Goal: Task Accomplishment & Management: Manage account settings

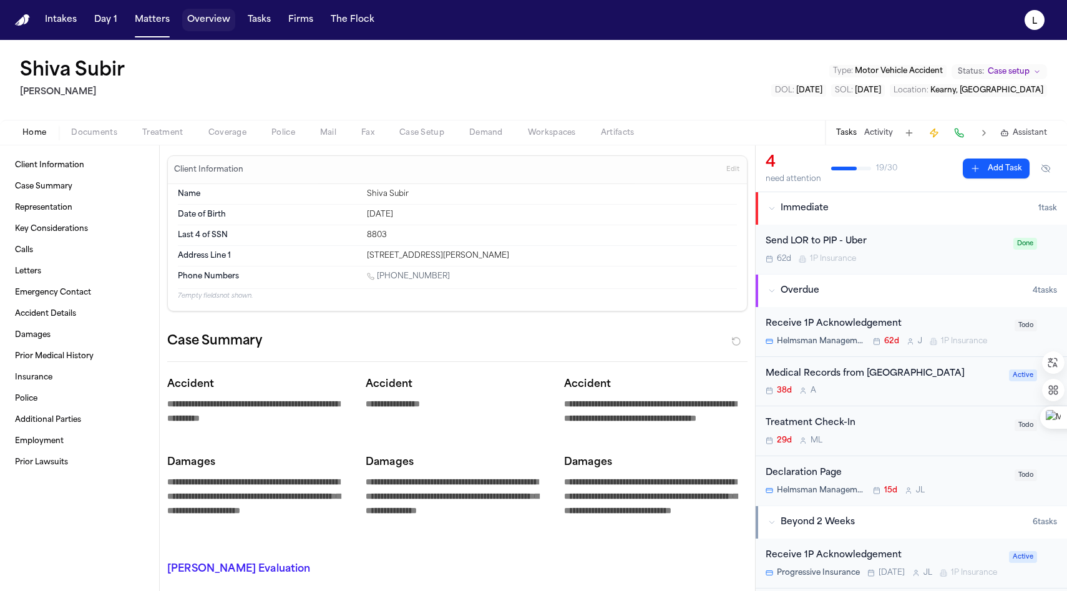
scroll to position [249, 0]
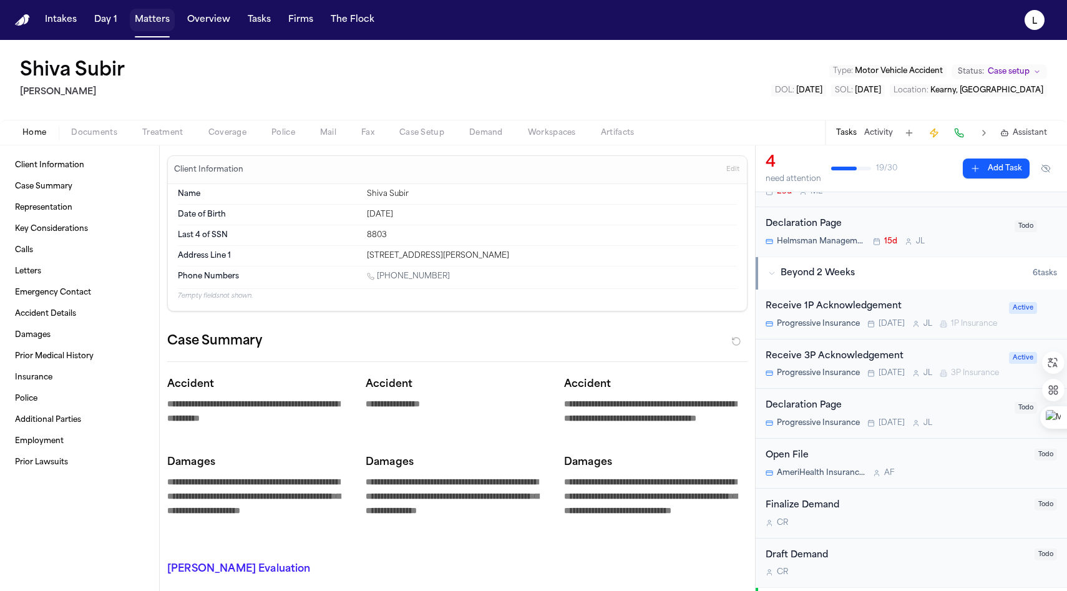
click at [166, 25] on button "Matters" at bounding box center [152, 20] width 45 height 22
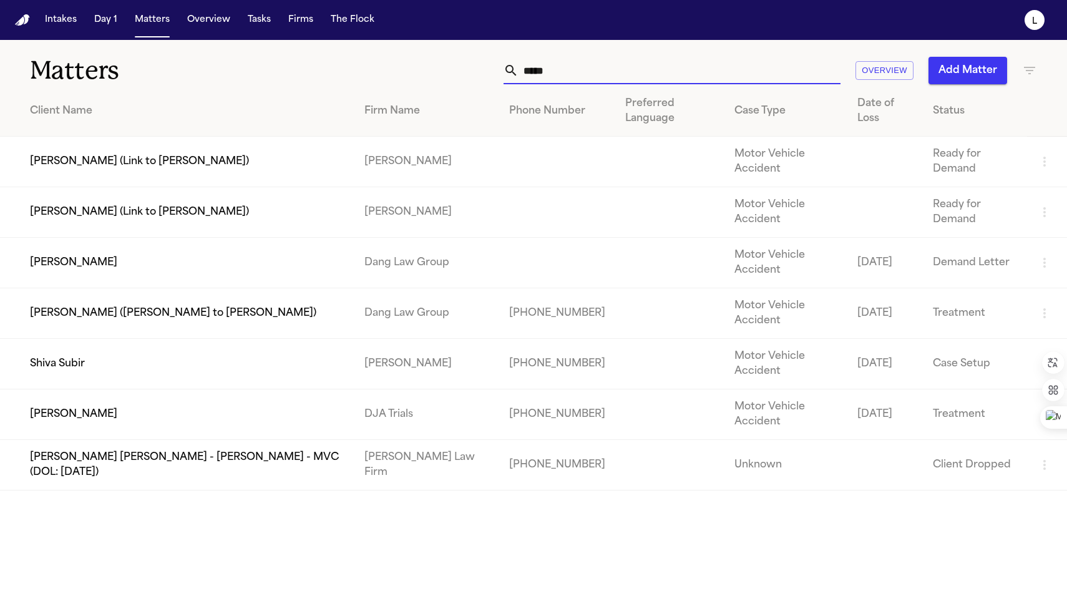
drag, startPoint x: 569, startPoint y: 77, endPoint x: 376, endPoint y: 90, distance: 193.8
click at [466, 77] on div "***** Overview Add Matter" at bounding box center [676, 70] width 719 height 27
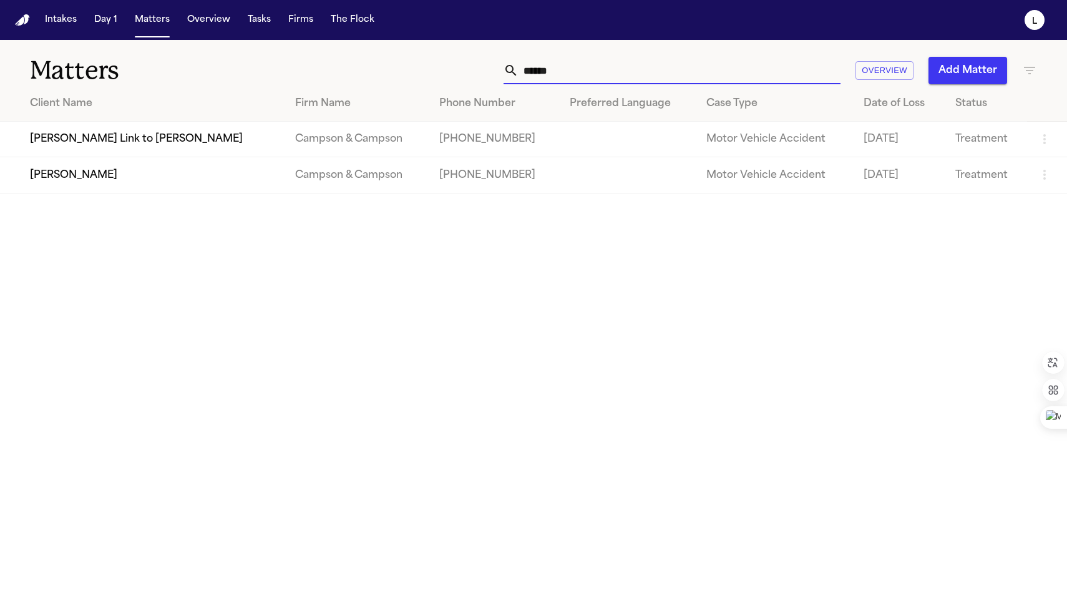
type input "******"
click at [293, 179] on td "Campson & Campson" at bounding box center [356, 175] width 143 height 36
click at [138, 178] on td "[PERSON_NAME]" at bounding box center [142, 175] width 285 height 36
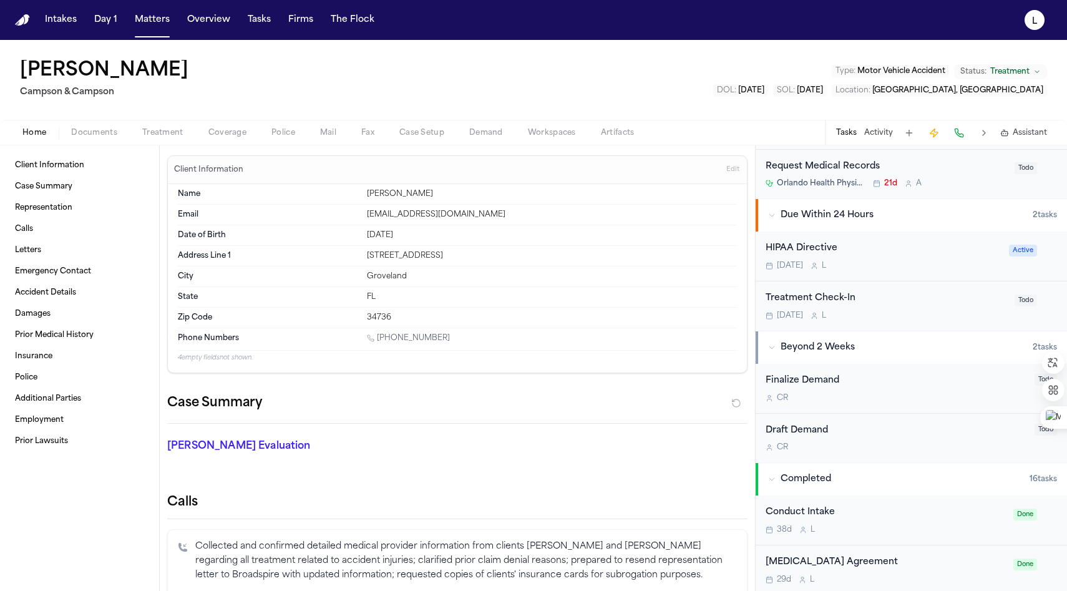
scroll to position [576, 0]
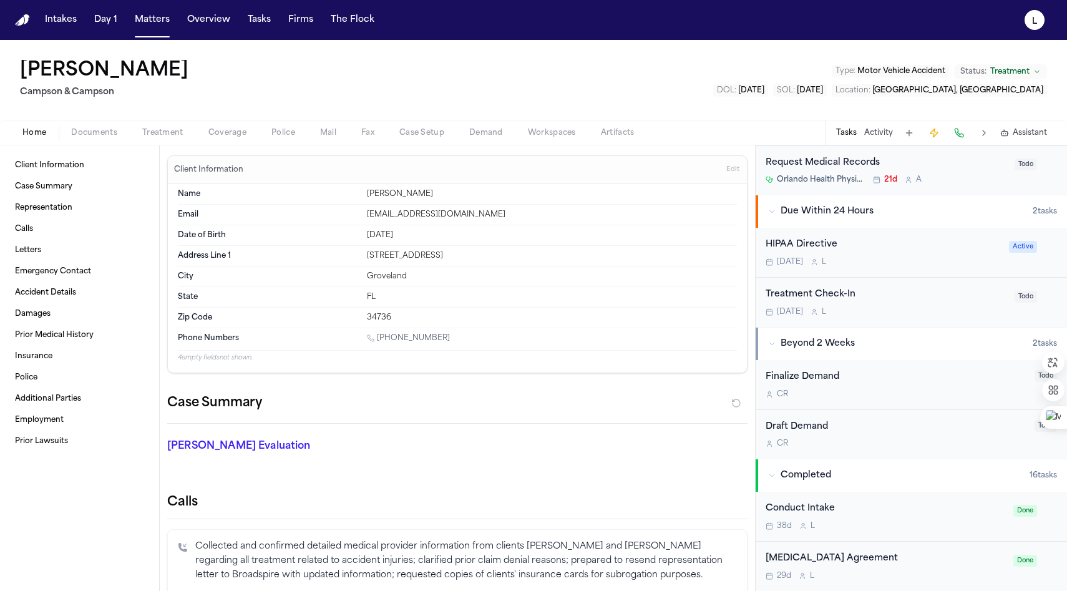
click at [872, 516] on div "Conduct Intake 38d L" at bounding box center [885, 515] width 240 height 29
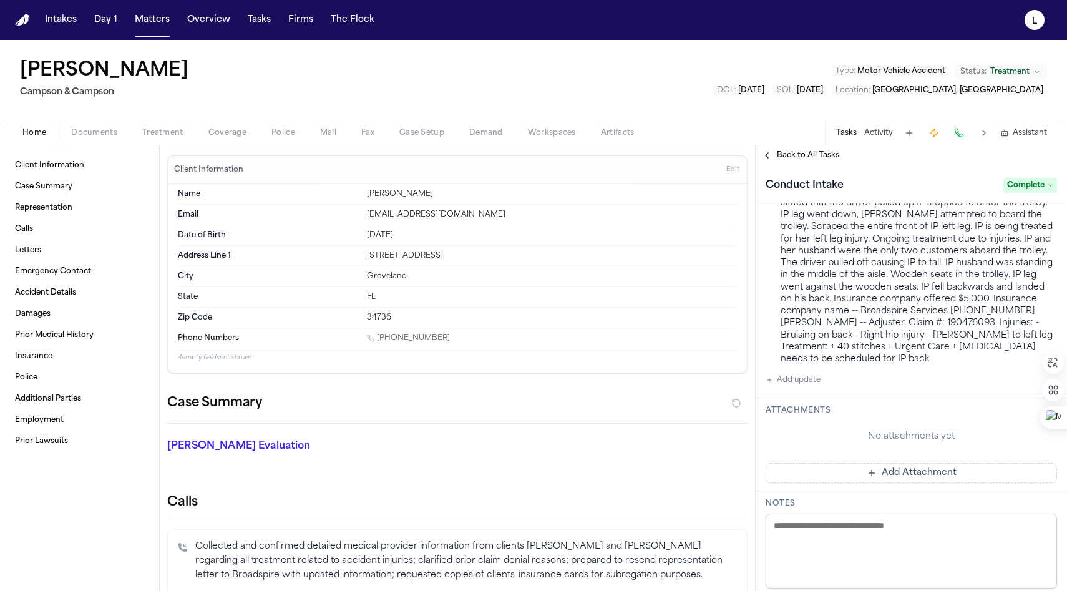
scroll to position [341, 0]
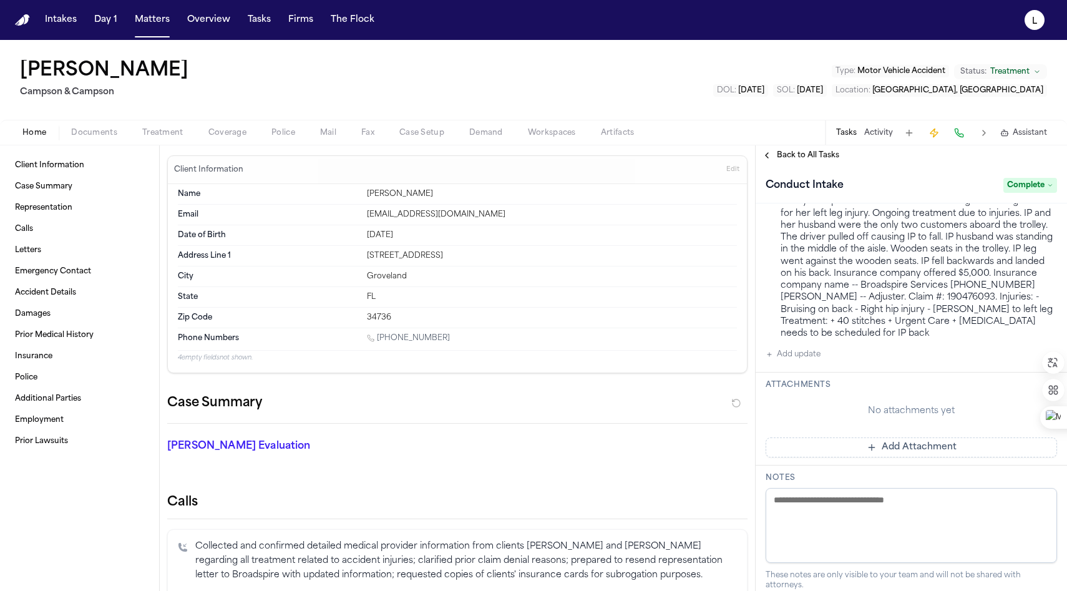
click at [791, 355] on button "Add update" at bounding box center [792, 354] width 55 height 15
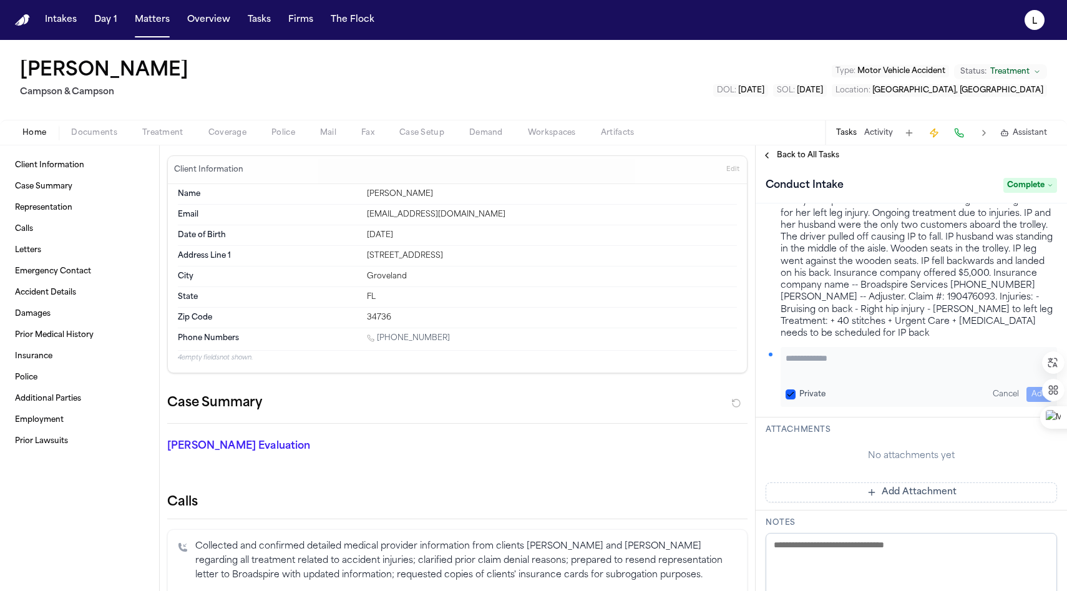
click at [821, 363] on textarea "Add your update" at bounding box center [918, 364] width 266 height 25
paste textarea "**********"
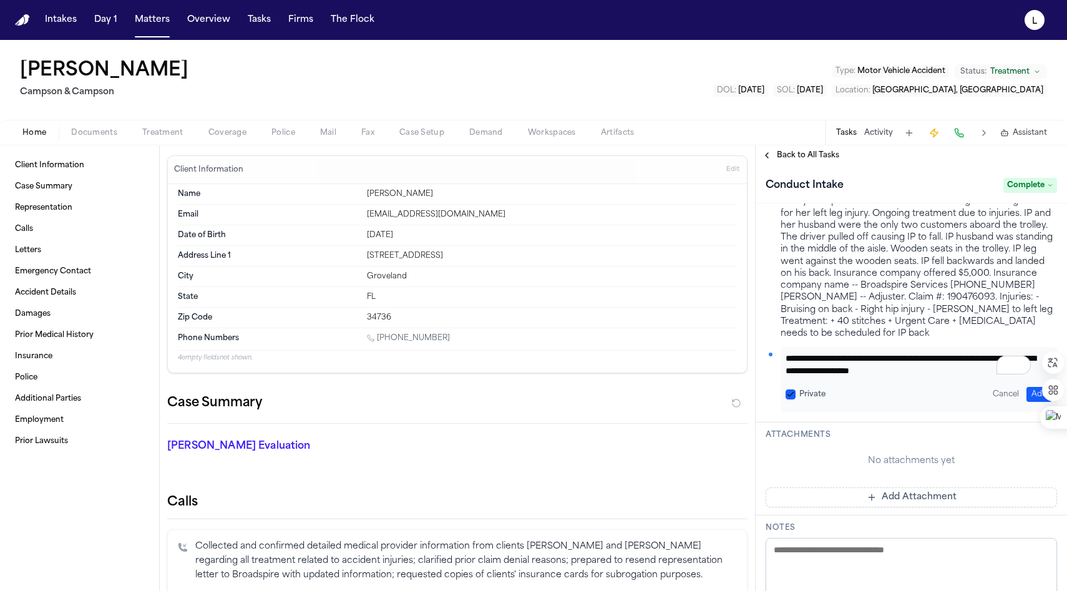
scroll to position [63, 0]
type textarea "**********"
click at [1033, 394] on button "Add" at bounding box center [1039, 394] width 26 height 15
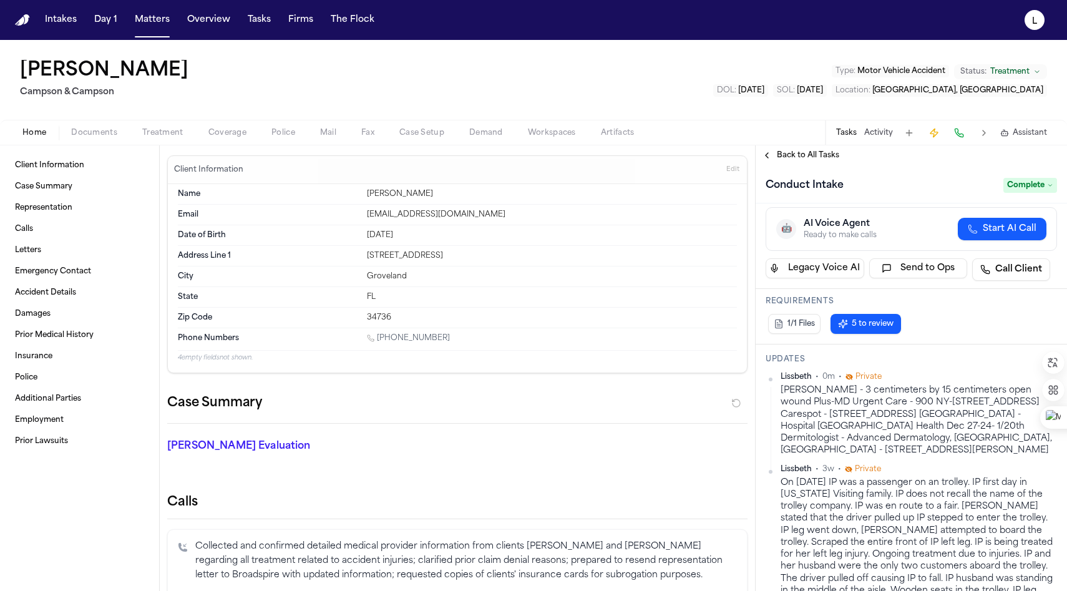
scroll to position [82, 0]
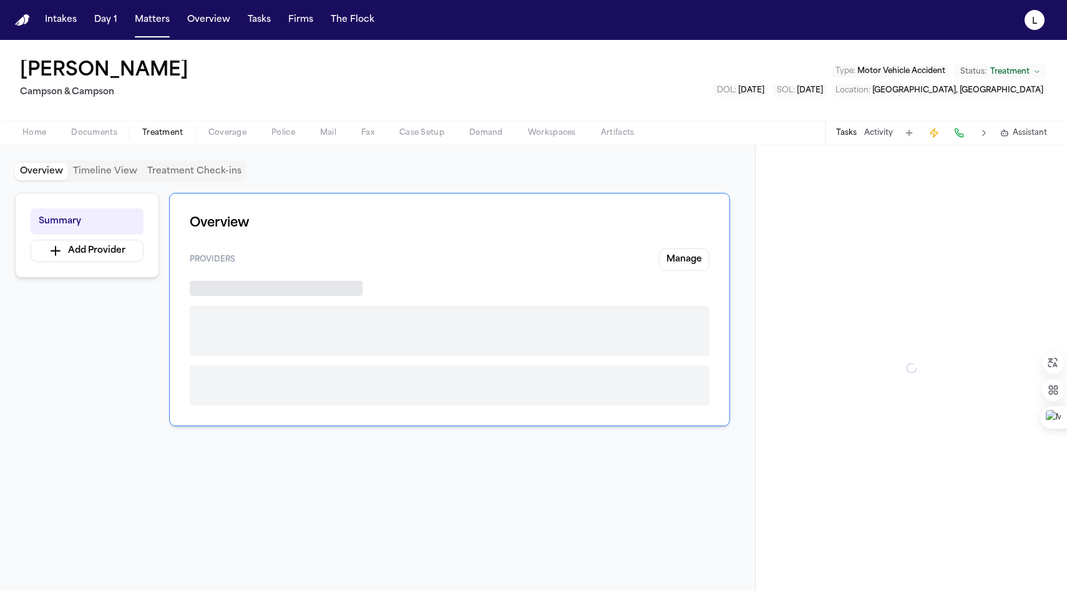
click at [172, 135] on span "Treatment" at bounding box center [162, 133] width 41 height 10
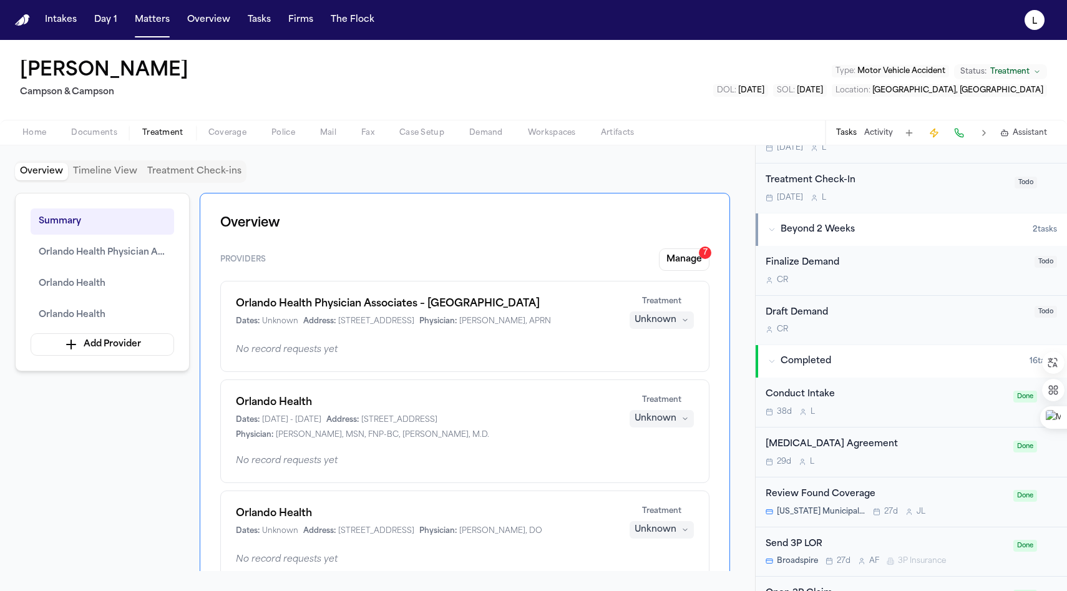
scroll to position [756, 0]
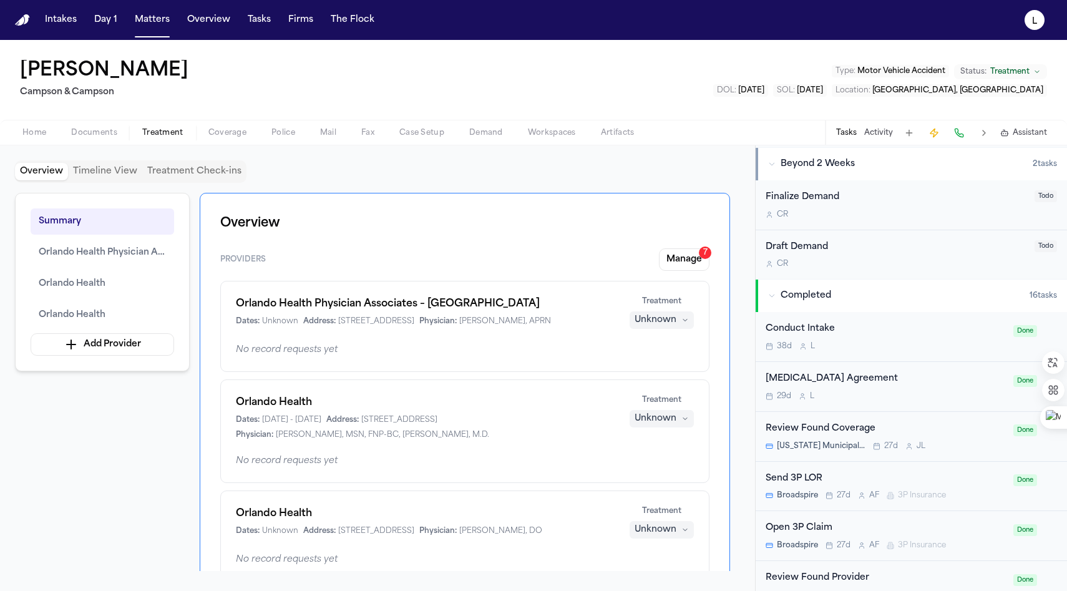
click at [896, 345] on div "38d L" at bounding box center [885, 346] width 240 height 10
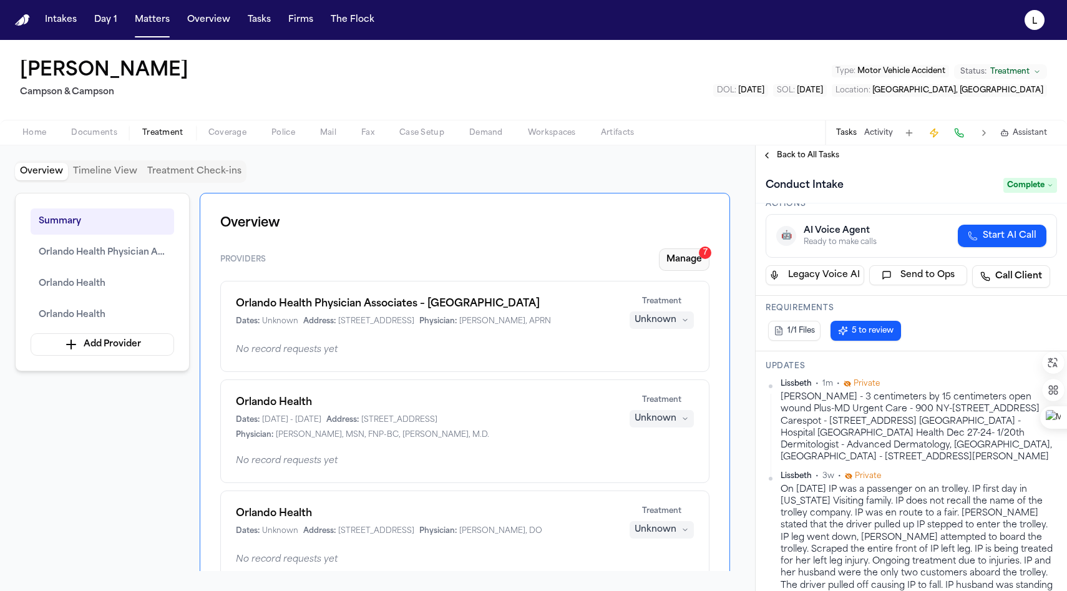
click at [684, 259] on button "Manage 7" at bounding box center [684, 259] width 51 height 22
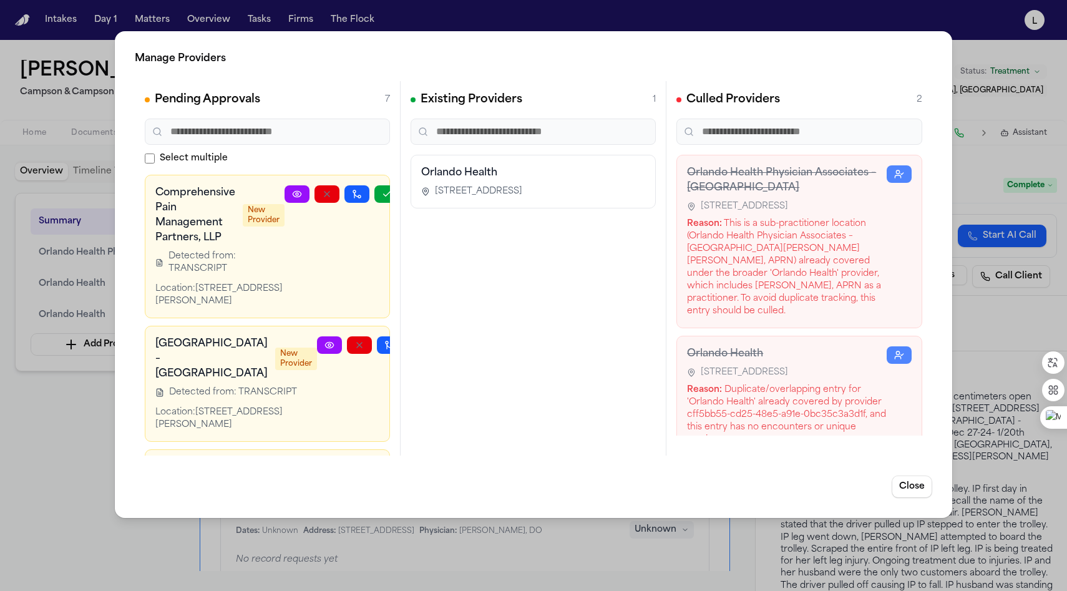
click at [243, 276] on div "Comprehensive Pain Management Partners, LLP New Provider Detected from: TRANSCR…" at bounding box center [219, 246] width 129 height 122
click at [244, 277] on div "Comprehensive Pain Management Partners, LLP New Provider Detected from: TRANSCR…" at bounding box center [219, 246] width 129 height 122
click at [249, 274] on span "Detected from: TRANSCRIPT" at bounding box center [226, 262] width 116 height 25
click at [256, 274] on span "Detected from: TRANSCRIPT" at bounding box center [226, 262] width 116 height 25
click at [247, 248] on div "Comprehensive Pain Management Partners, LLP New Provider Detected from: TRANSCR…" at bounding box center [219, 246] width 129 height 122
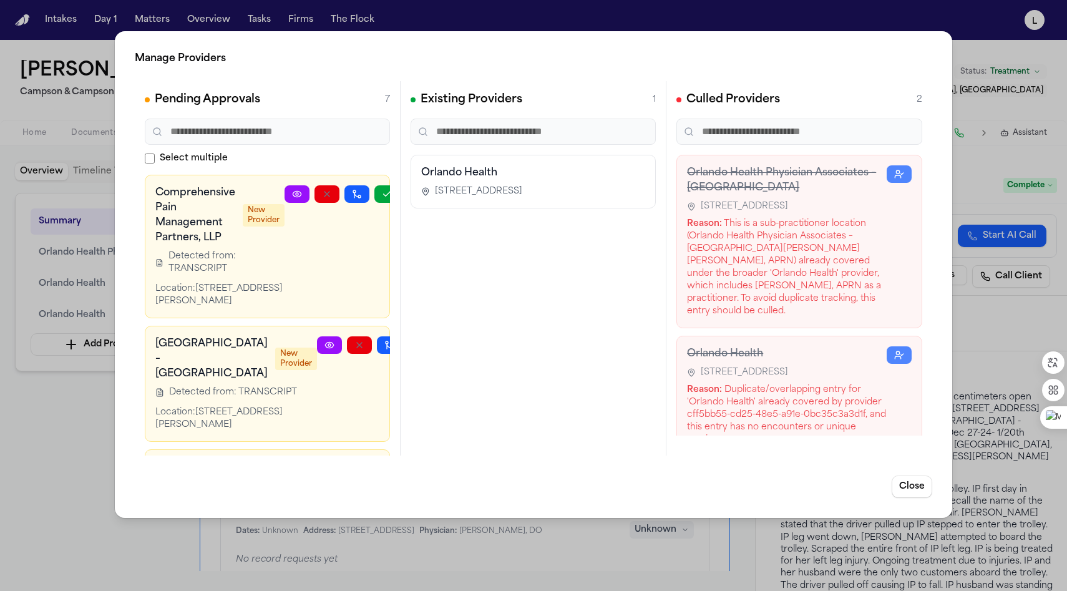
click at [253, 218] on span "New Provider" at bounding box center [264, 215] width 42 height 22
drag, startPoint x: 174, startPoint y: 239, endPoint x: 169, endPoint y: 247, distance: 9.5
click at [173, 239] on h3 "Comprehensive Pain Management Partners, LLP" at bounding box center [195, 215] width 80 height 60
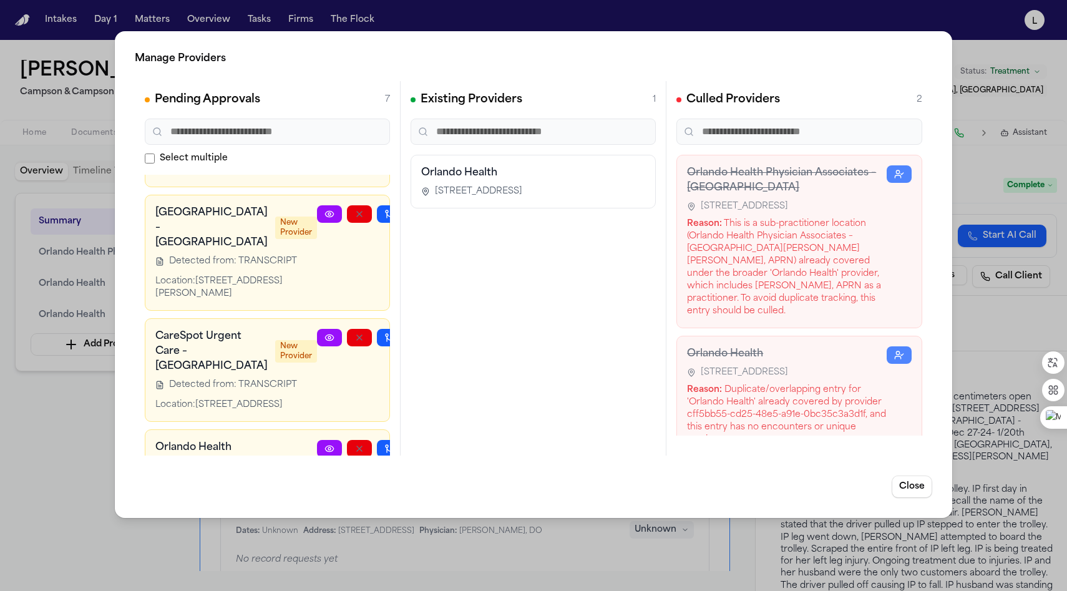
scroll to position [132, 0]
click at [407, 222] on button "button" at bounding box center [419, 213] width 25 height 17
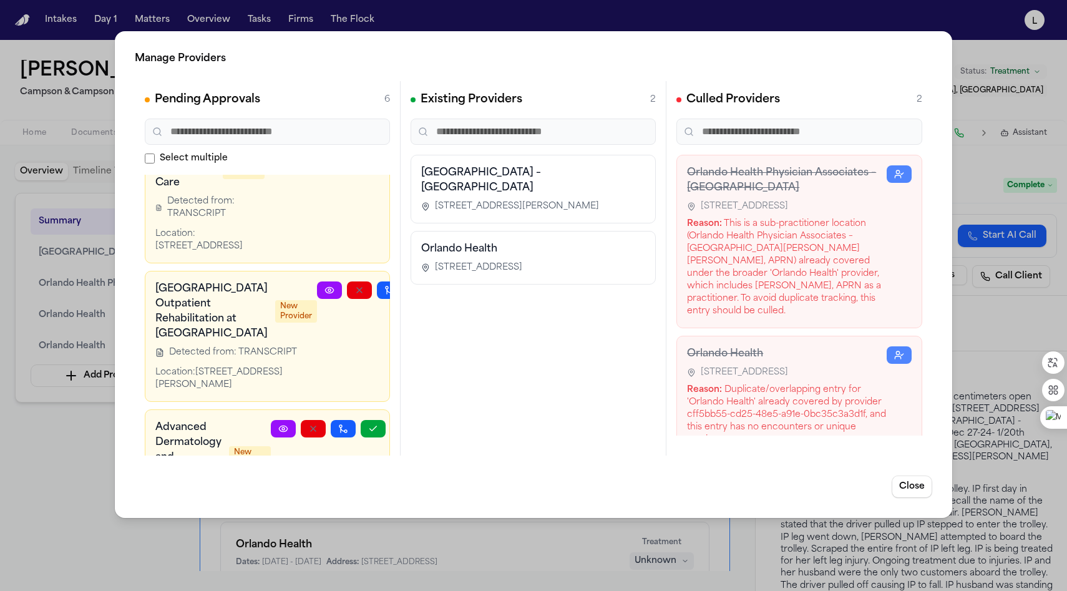
scroll to position [441, 0]
click at [362, 158] on icon "button" at bounding box center [367, 153] width 10 height 10
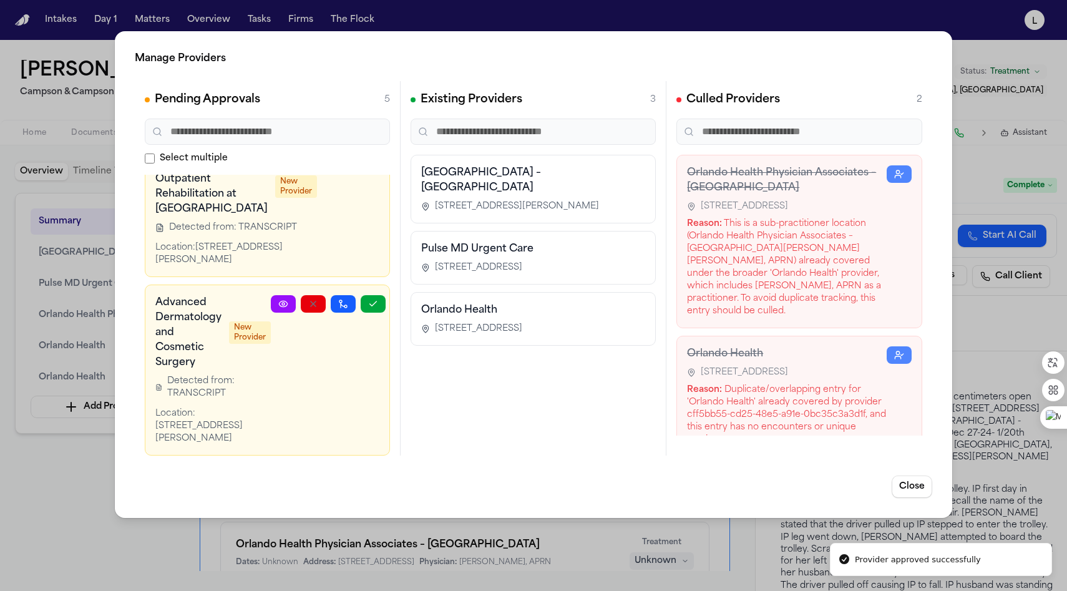
scroll to position [544, 0]
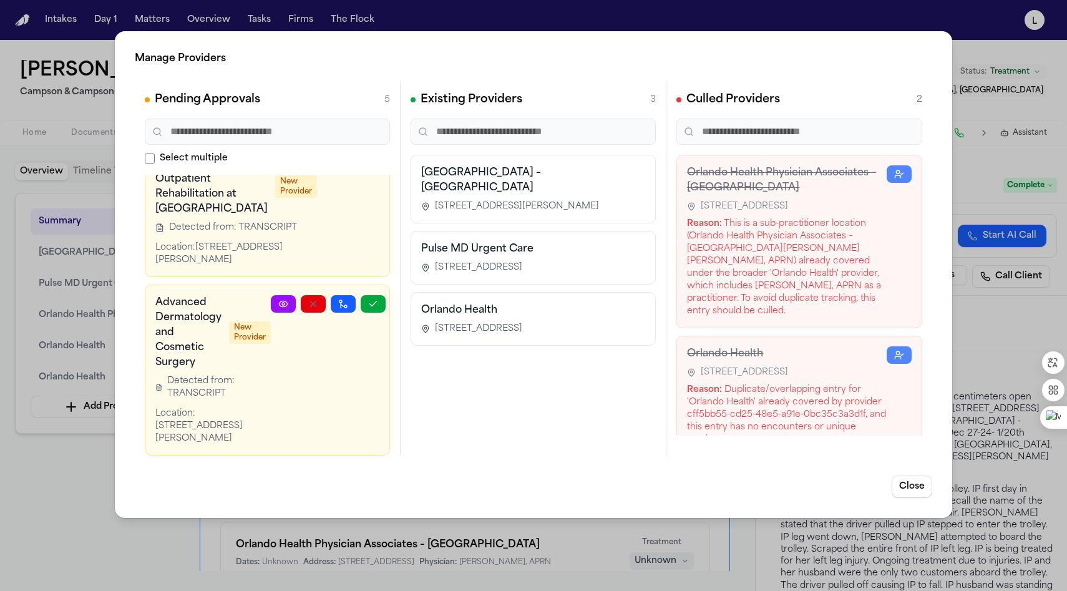
click at [407, 174] on button "button" at bounding box center [419, 165] width 25 height 17
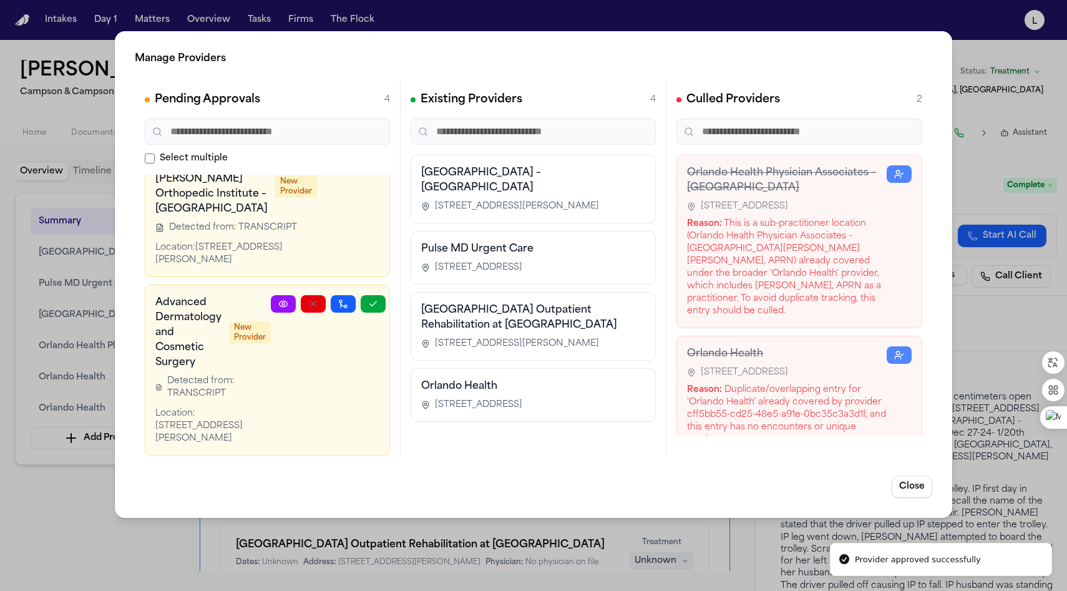
scroll to position [321, 0]
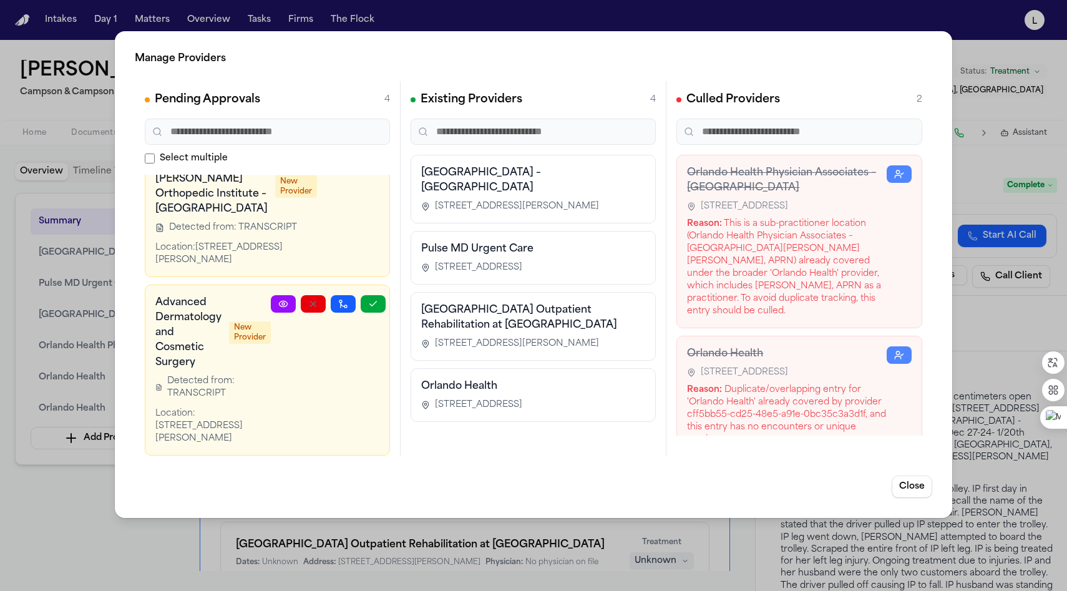
click at [407, 174] on button "button" at bounding box center [419, 165] width 25 height 17
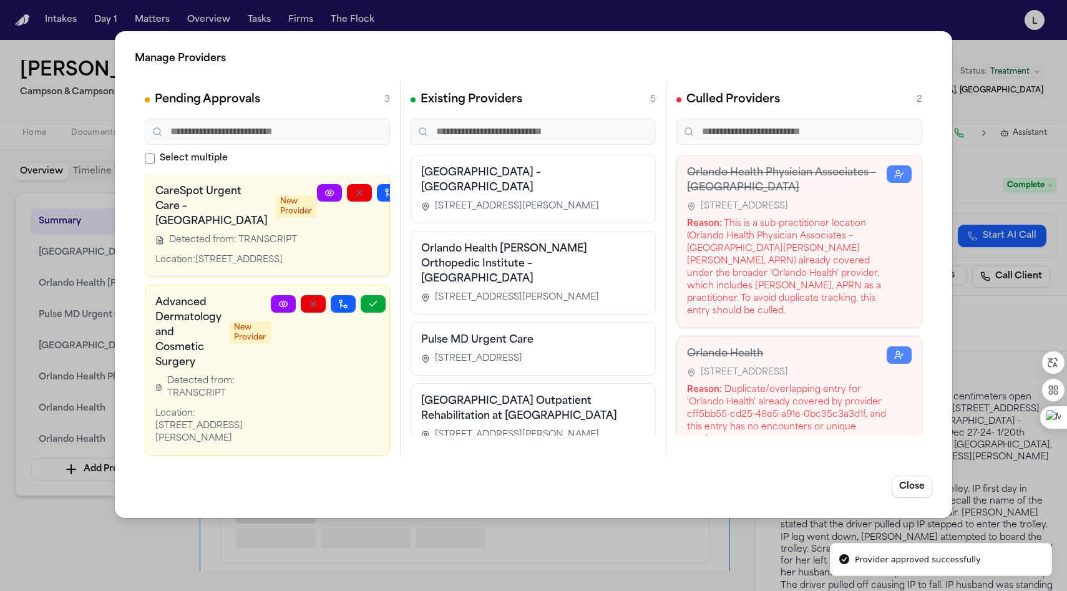
scroll to position [112, 0]
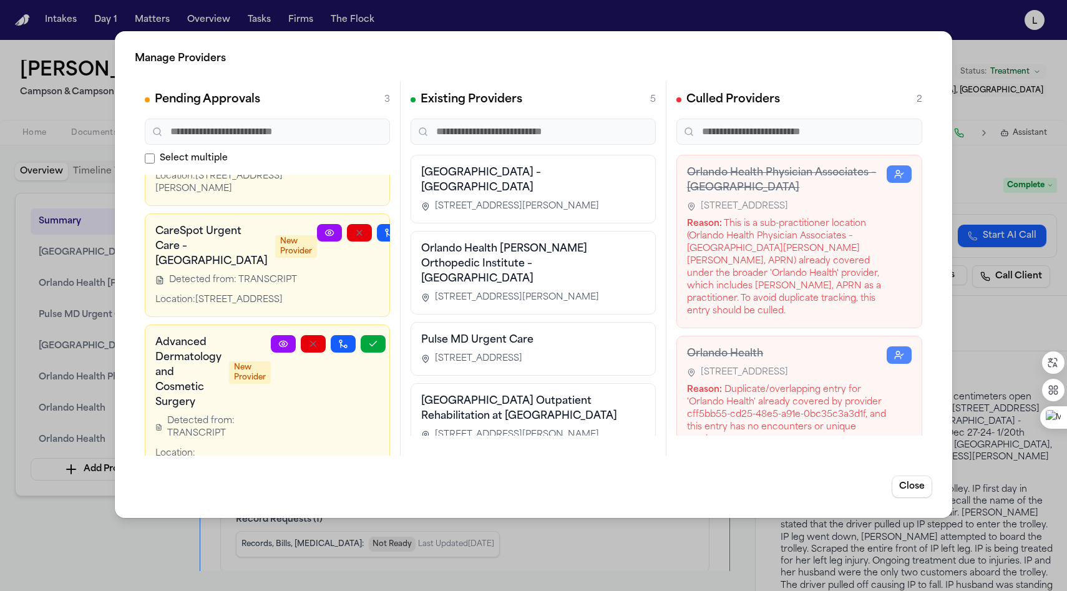
click at [407, 241] on button "button" at bounding box center [419, 232] width 25 height 17
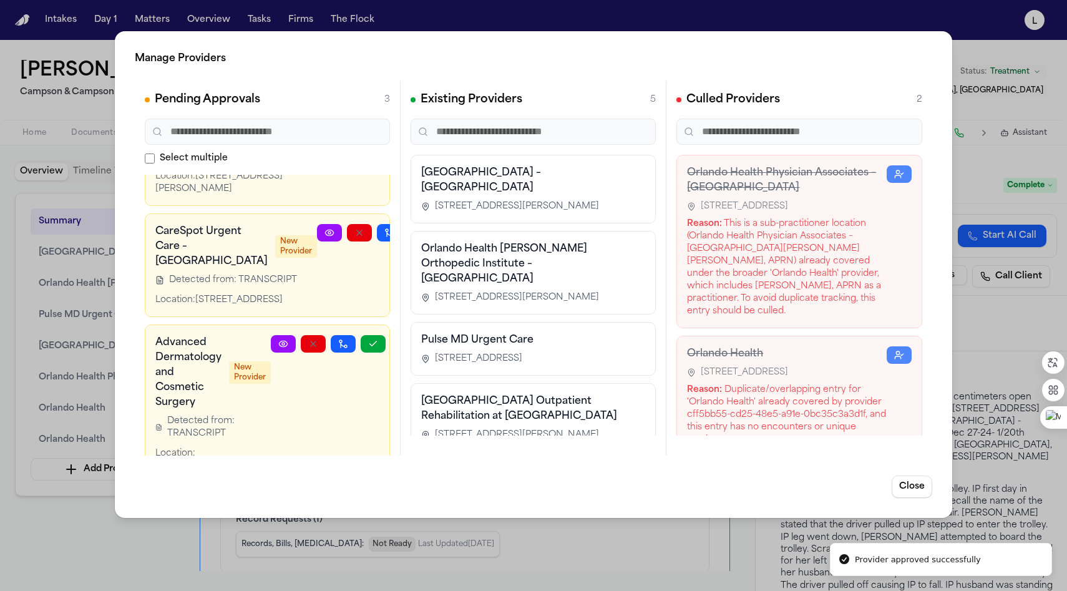
scroll to position [63, 0]
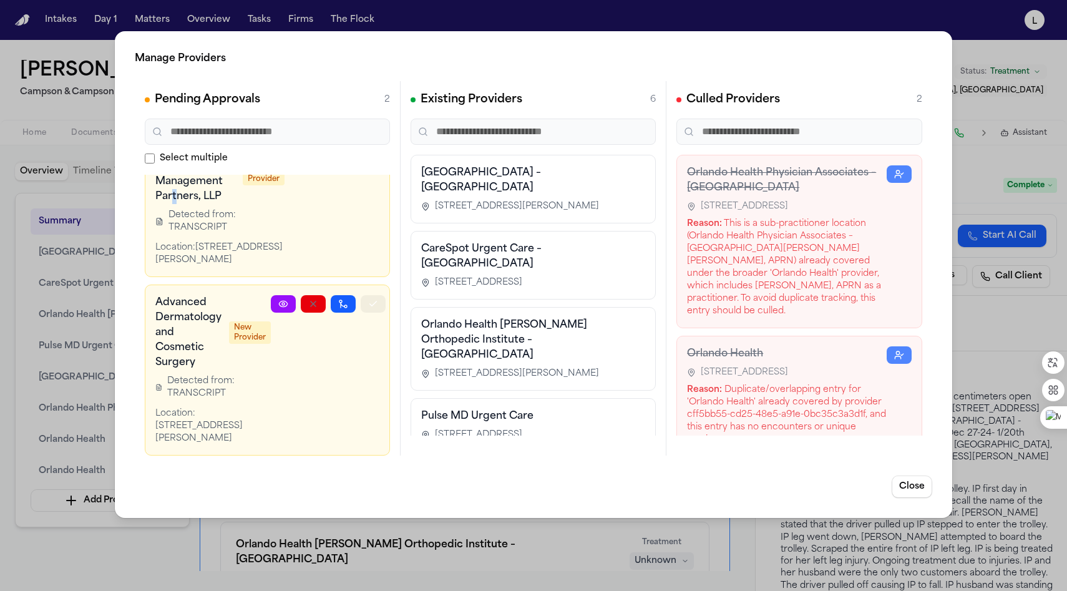
click at [368, 299] on icon "button" at bounding box center [373, 304] width 10 height 10
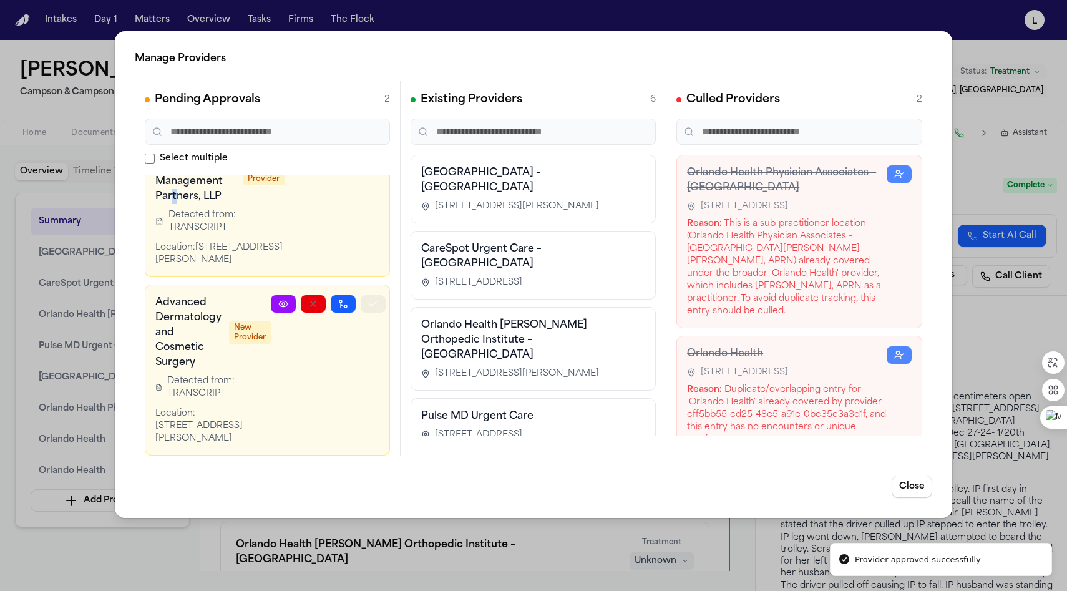
scroll to position [0, 0]
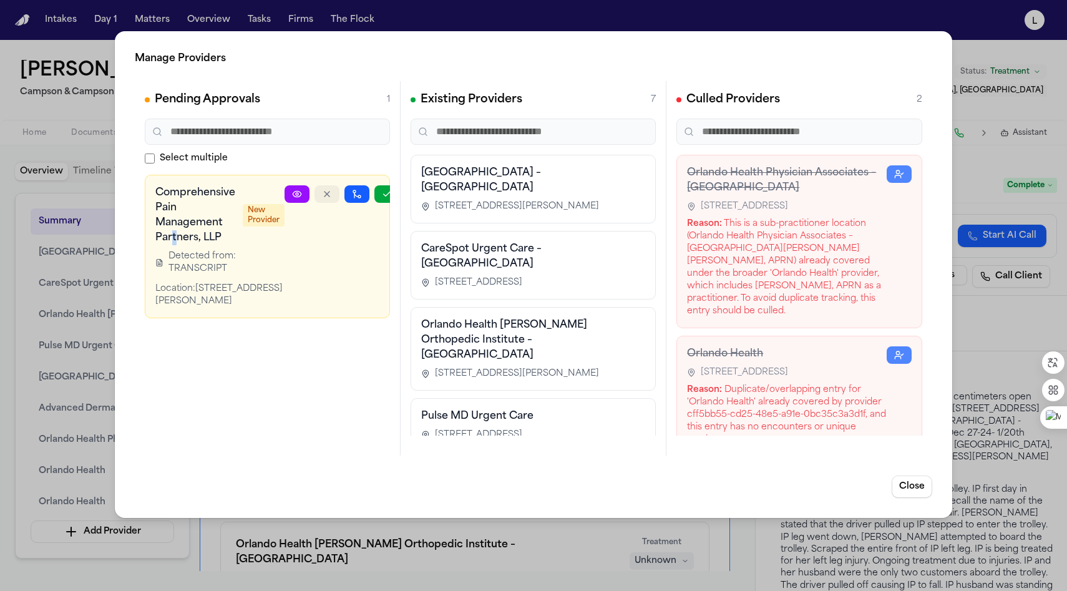
click at [326, 194] on icon "button" at bounding box center [326, 193] width 5 height 5
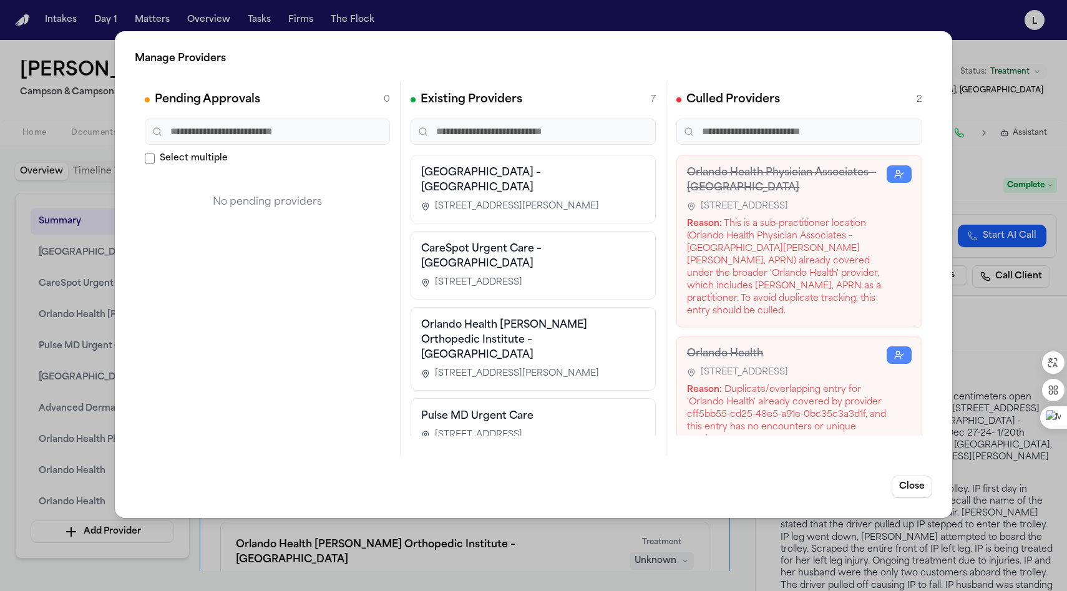
click at [788, 213] on span "[STREET_ADDRESS]" at bounding box center [743, 206] width 87 height 12
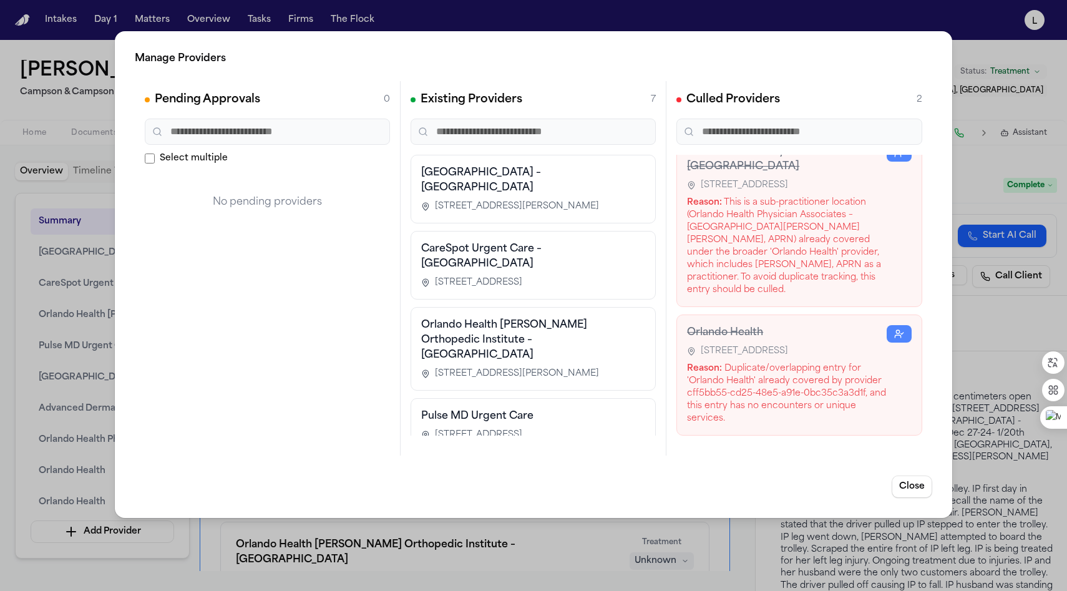
scroll to position [34, 0]
click at [894, 329] on icon "button" at bounding box center [899, 334] width 10 height 10
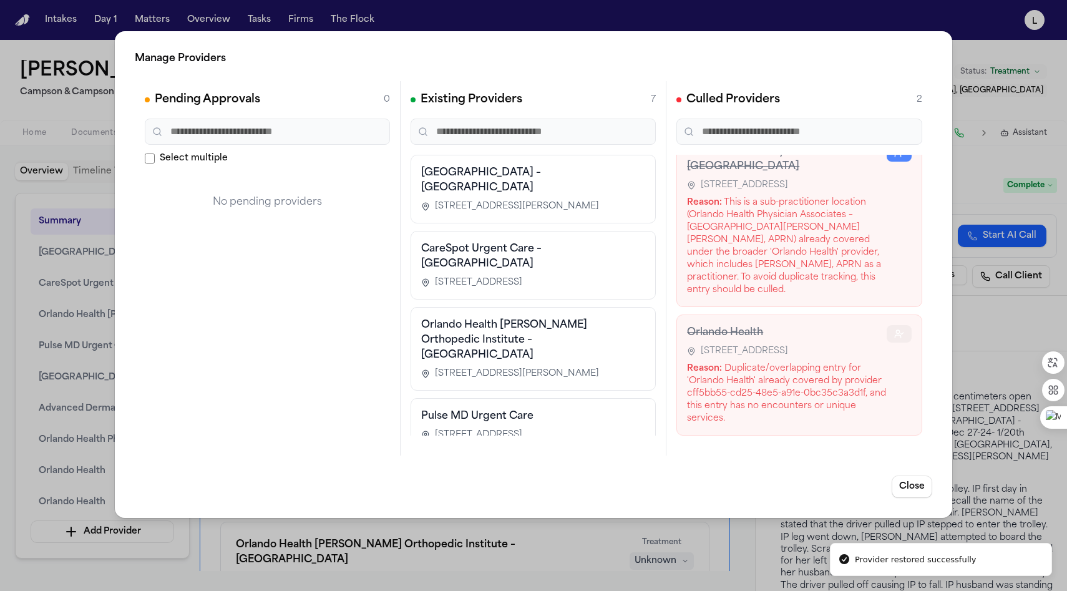
scroll to position [0, 0]
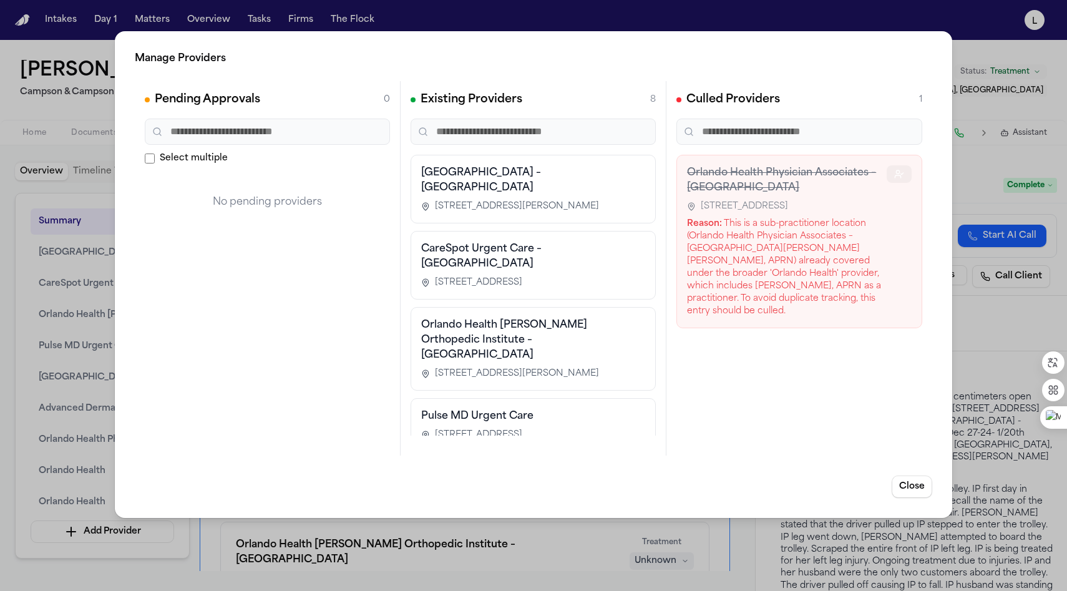
click at [896, 176] on icon "button" at bounding box center [899, 174] width 10 height 10
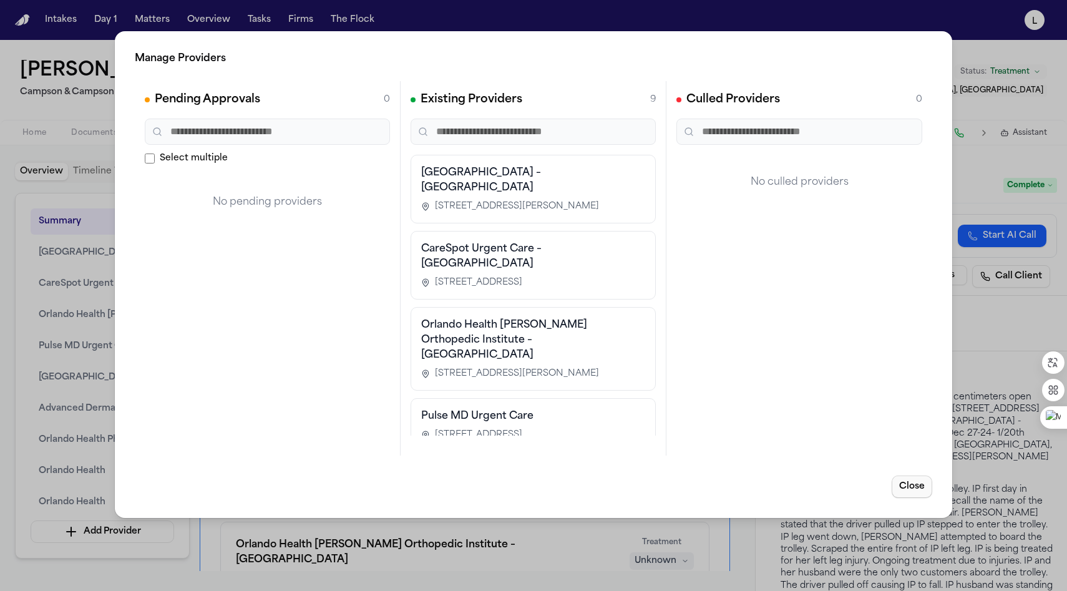
click at [920, 487] on button "Close" at bounding box center [911, 486] width 41 height 22
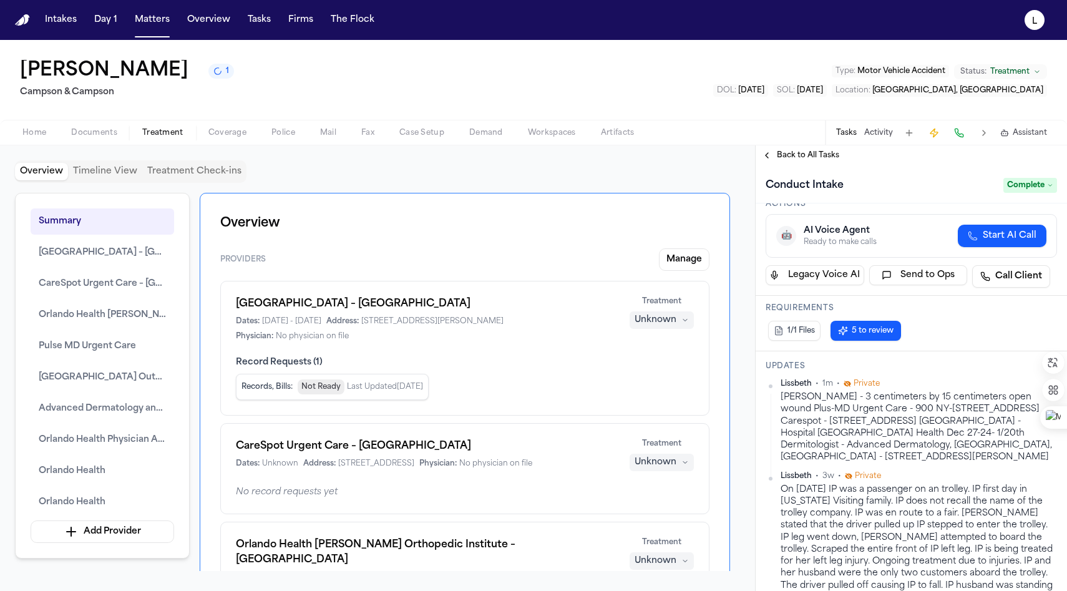
click at [666, 320] on div "Unknown" at bounding box center [655, 320] width 42 height 12
click at [649, 372] on span "Completed" at bounding box center [646, 368] width 49 height 12
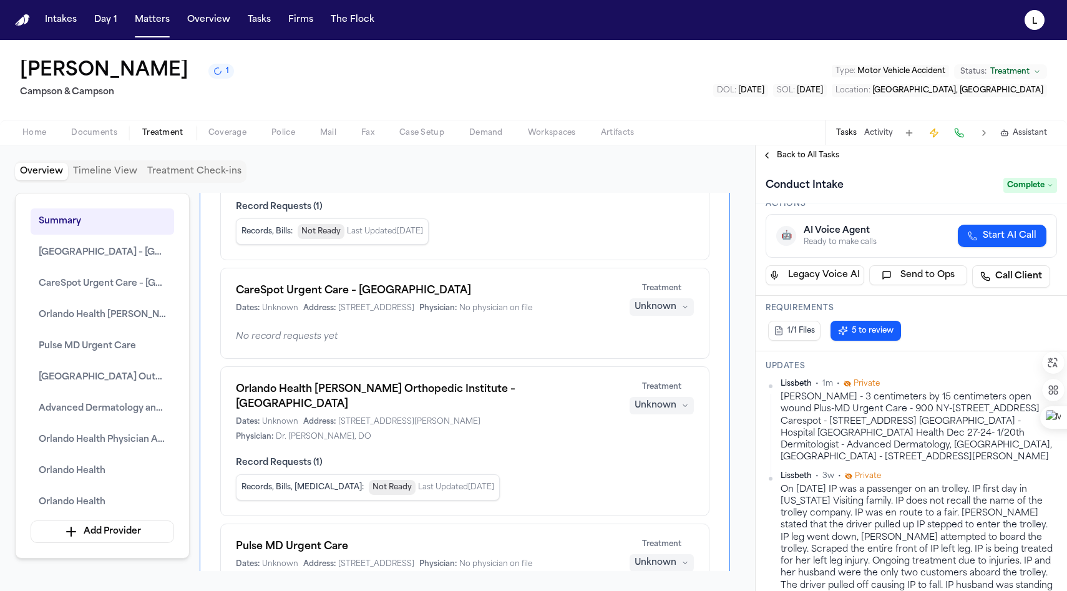
scroll to position [163, 0]
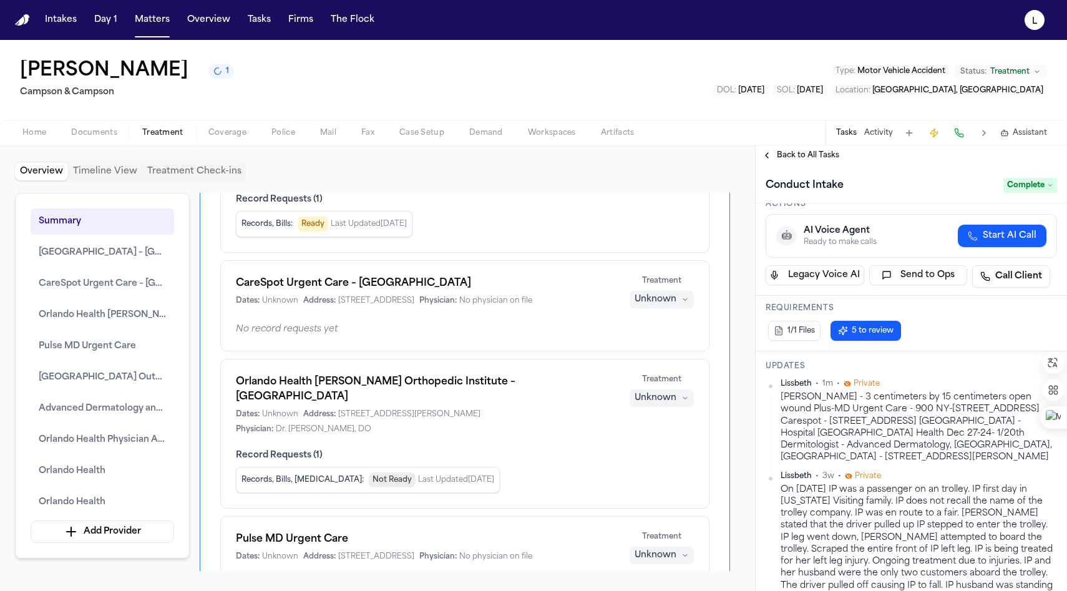
click at [680, 304] on button "Unknown" at bounding box center [661, 299] width 64 height 17
click at [651, 349] on span "Completed" at bounding box center [646, 347] width 49 height 12
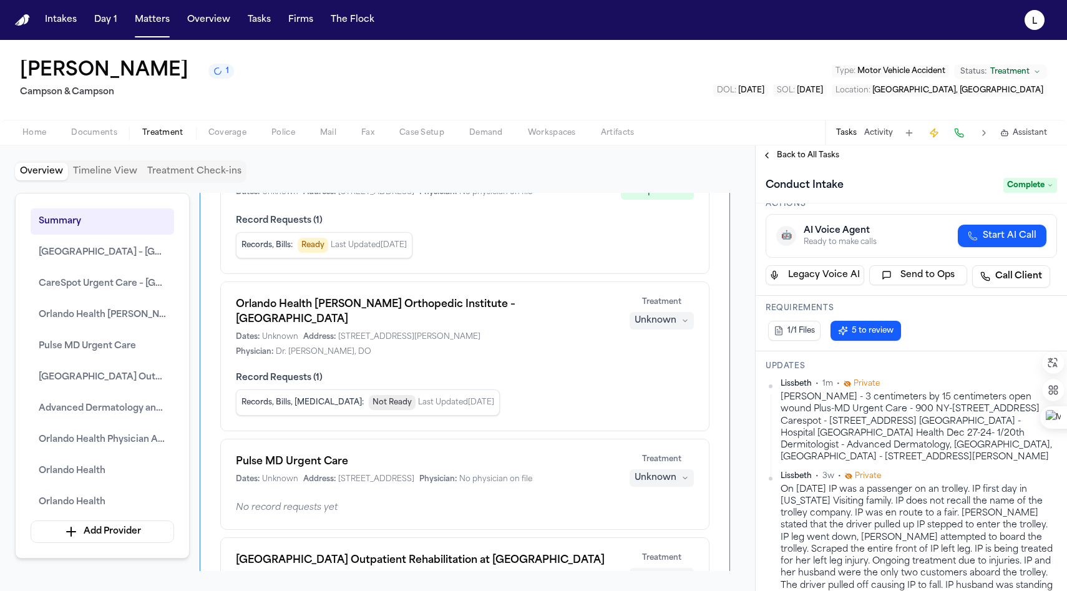
scroll to position [272, 0]
click at [666, 326] on div "Unknown" at bounding box center [655, 320] width 42 height 12
click at [641, 384] on span "Completed" at bounding box center [646, 381] width 49 height 12
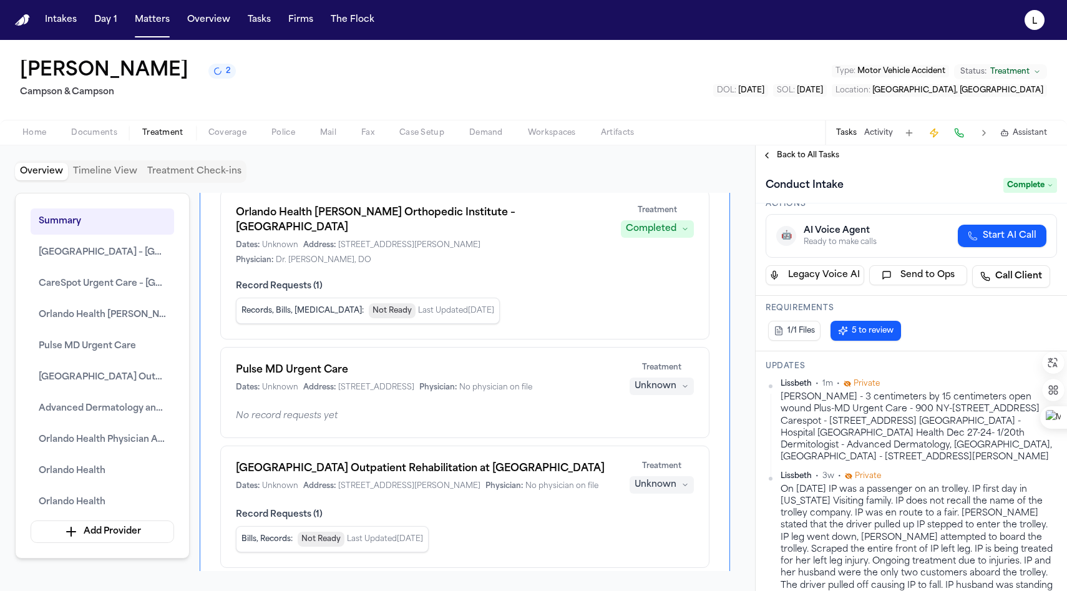
scroll to position [370, 0]
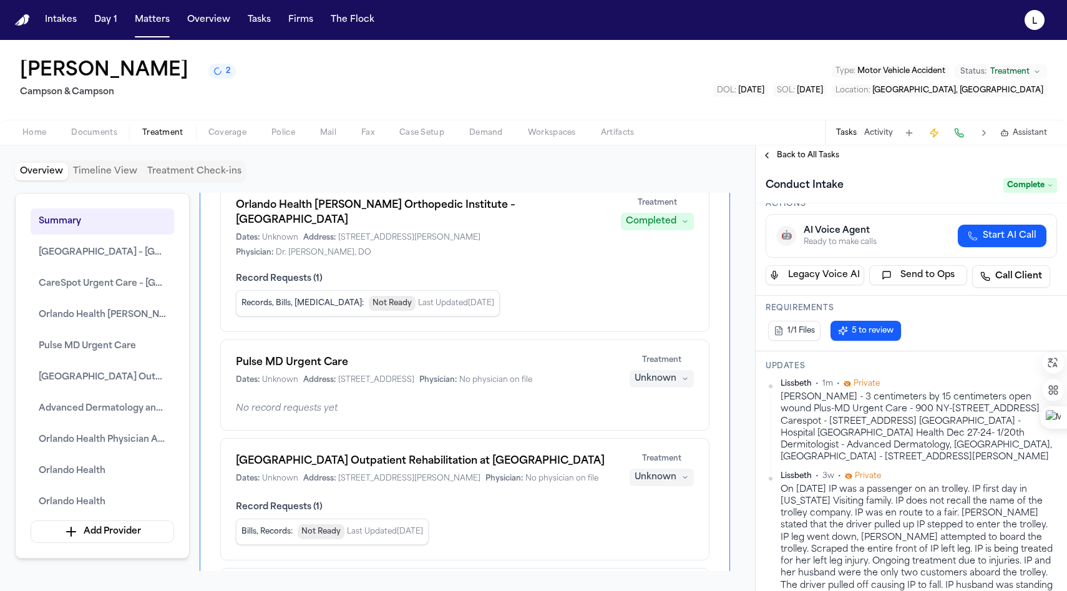
click at [666, 382] on div "Unknown" at bounding box center [655, 378] width 42 height 12
click at [650, 427] on span "Completed" at bounding box center [646, 425] width 49 height 12
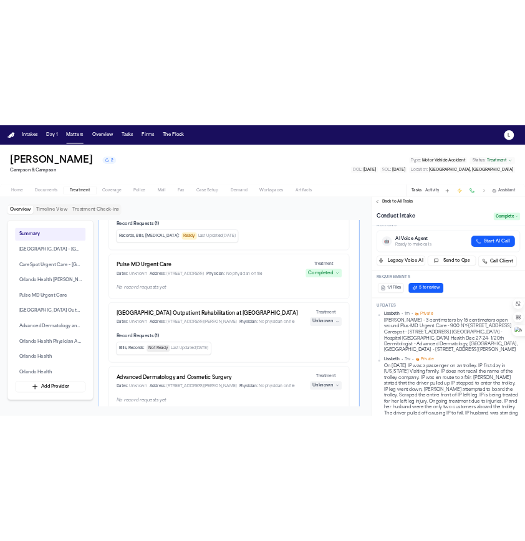
scroll to position [449, 0]
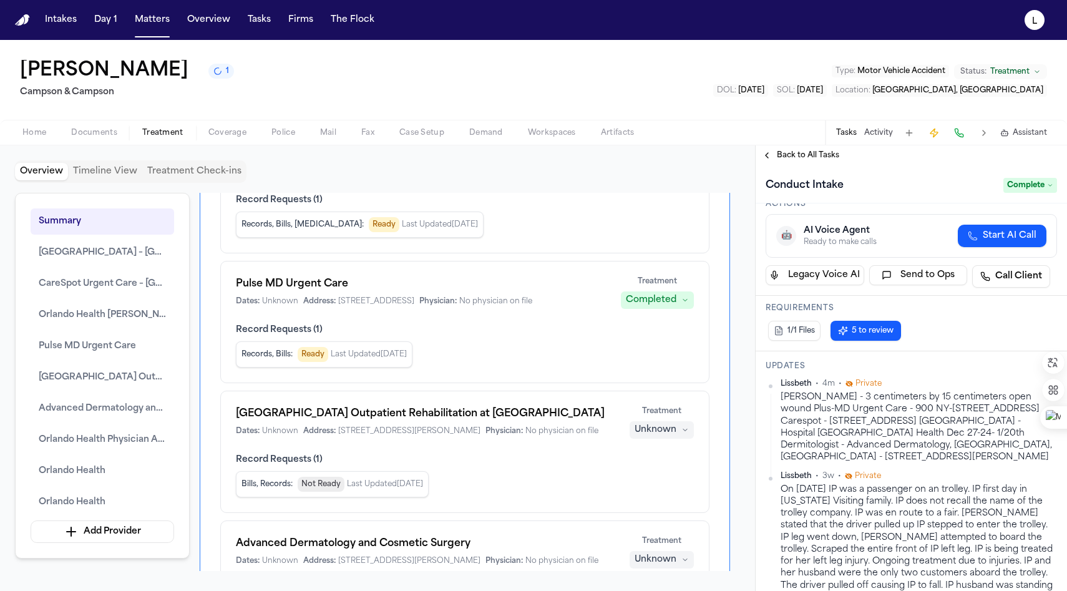
click at [614, 497] on div "Record Requests ( 1 ) Bills, Records : Not Ready Last Updated [DATE]" at bounding box center [465, 475] width 458 height 44
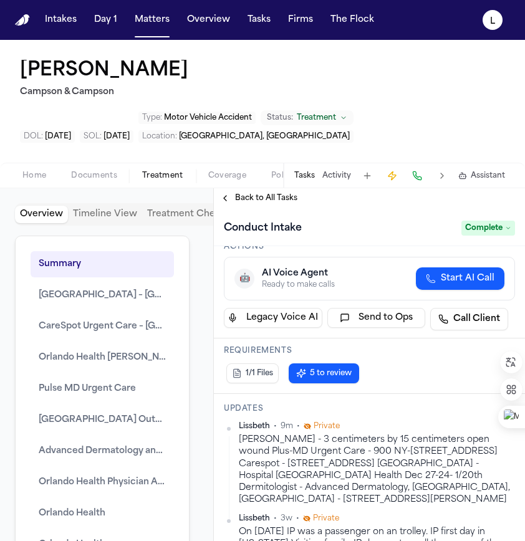
scroll to position [569, 0]
